Goal: Information Seeking & Learning: Find specific fact

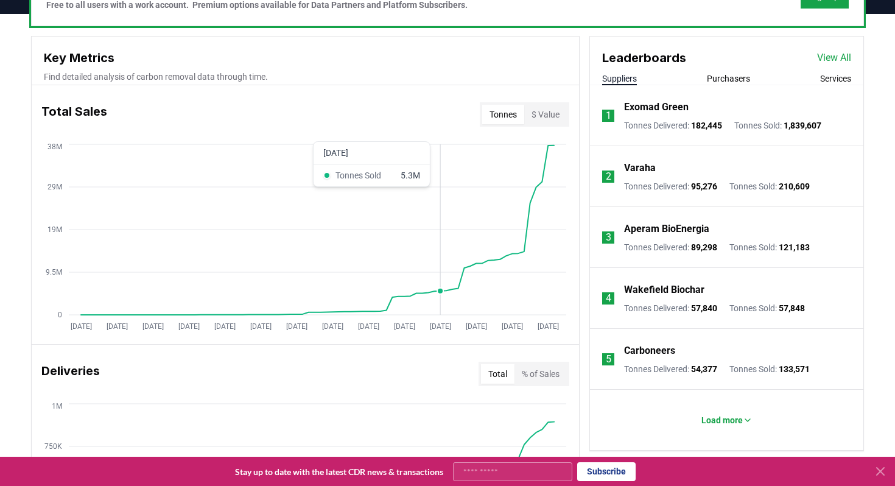
scroll to position [404, 0]
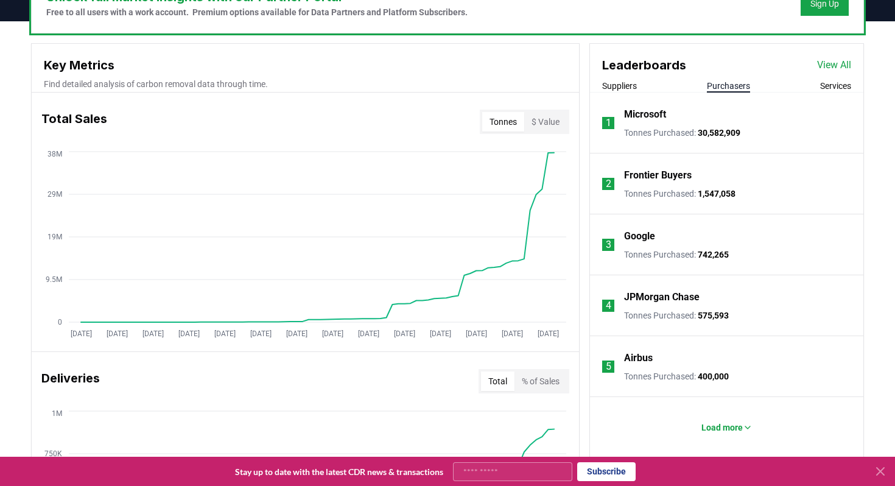
click at [740, 87] on button "Purchasers" at bounding box center [728, 86] width 43 height 12
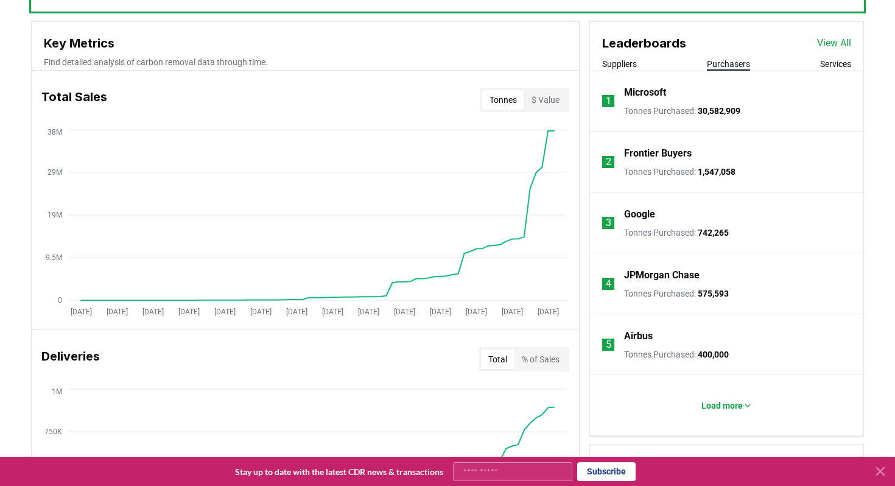
scroll to position [426, 0]
click at [628, 150] on p "Frontier Buyers" at bounding box center [658, 153] width 68 height 15
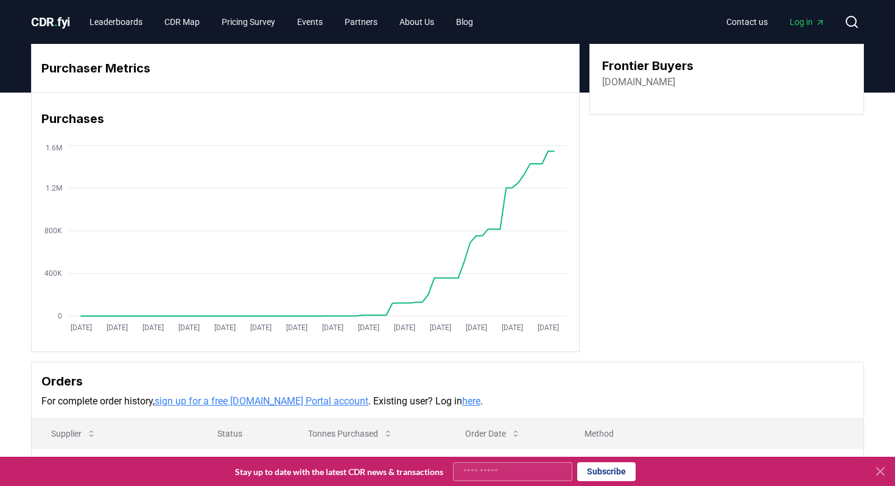
click at [669, 83] on link "frontierclimate.com" at bounding box center [638, 82] width 73 height 15
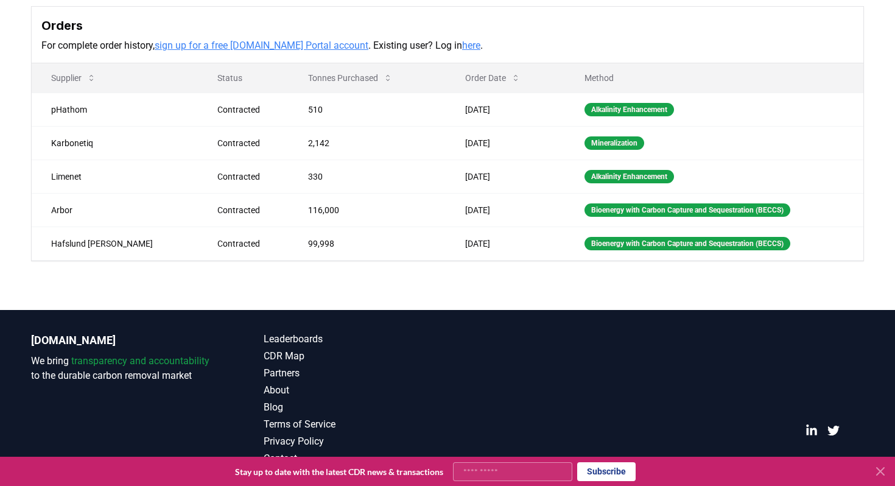
scroll to position [357, 0]
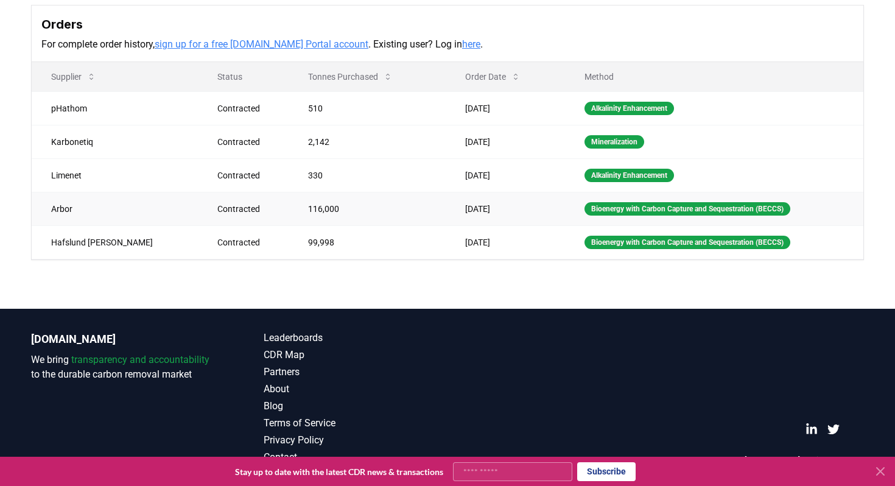
click at [56, 208] on td "Arbor" at bounding box center [115, 208] width 166 height 33
copy td "Arbor"
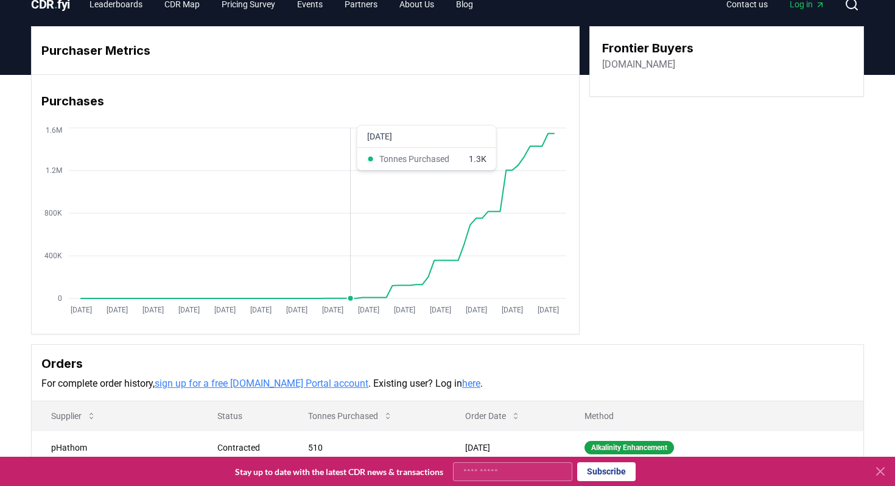
scroll to position [0, 0]
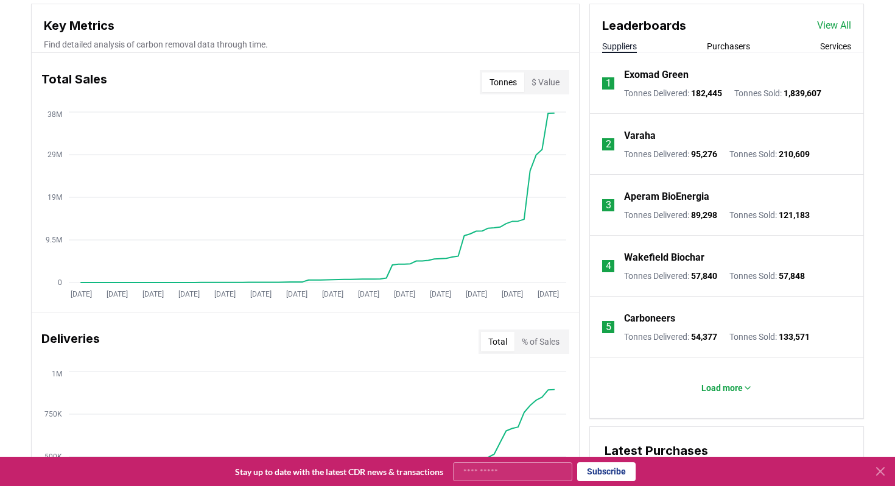
scroll to position [410, 0]
